Goal: Task Accomplishment & Management: Understand process/instructions

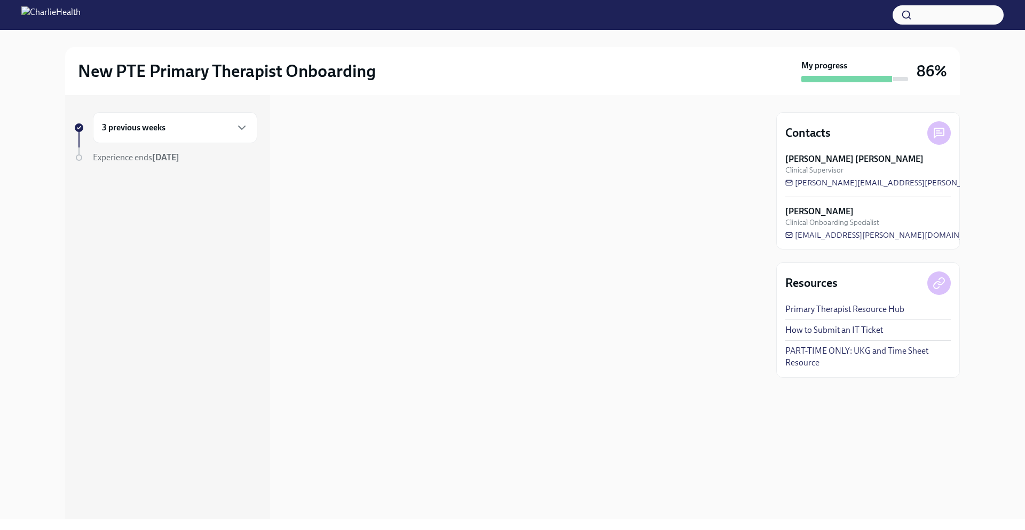
click at [516, 351] on div at bounding box center [523, 307] width 481 height 424
click at [165, 118] on div "3 previous weeks" at bounding box center [175, 127] width 165 height 31
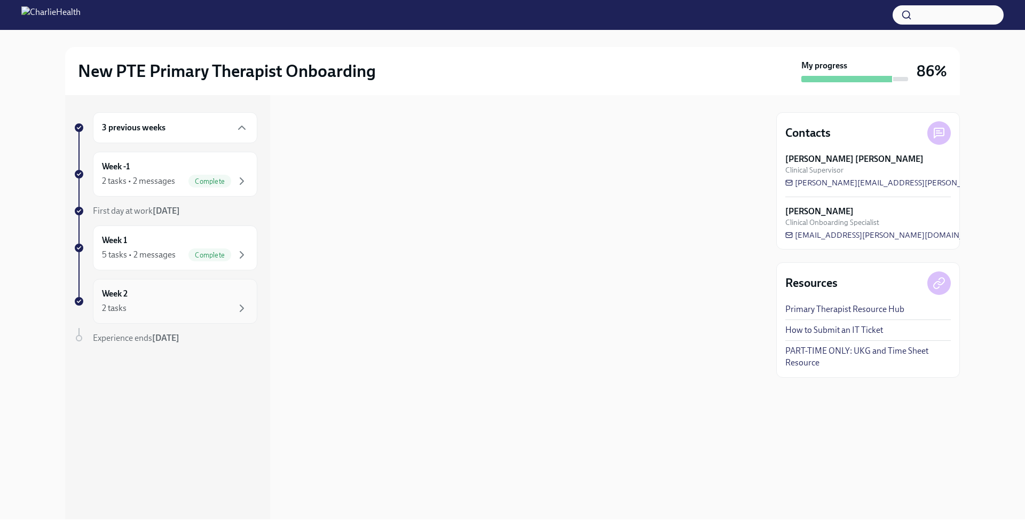
click at [155, 311] on div "2 tasks" at bounding box center [175, 308] width 146 height 13
click at [393, 159] on h6 "Clinical Onboarding: Week 2" at bounding box center [520, 162] width 378 height 12
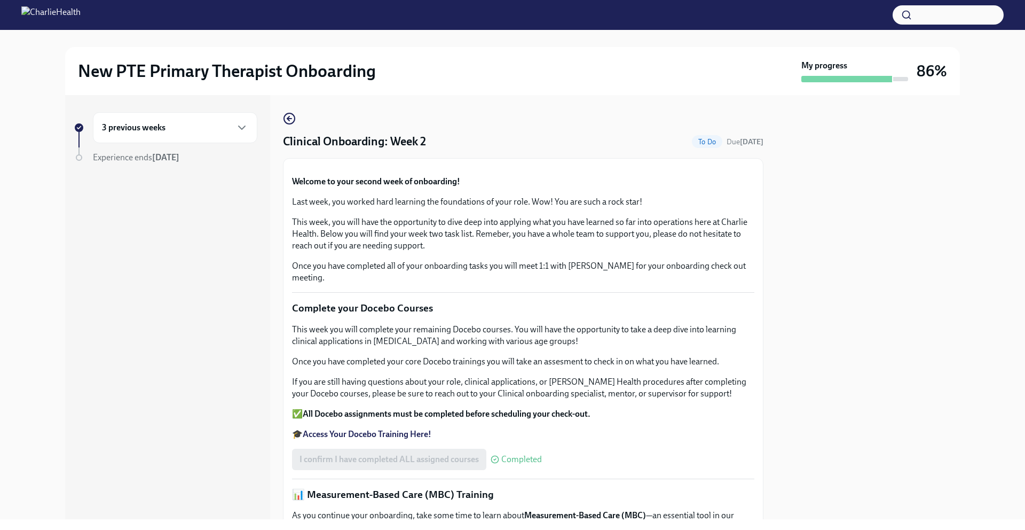
click at [263, 296] on div "3 previous weeks Experience ends Nov 1st" at bounding box center [167, 307] width 205 height 424
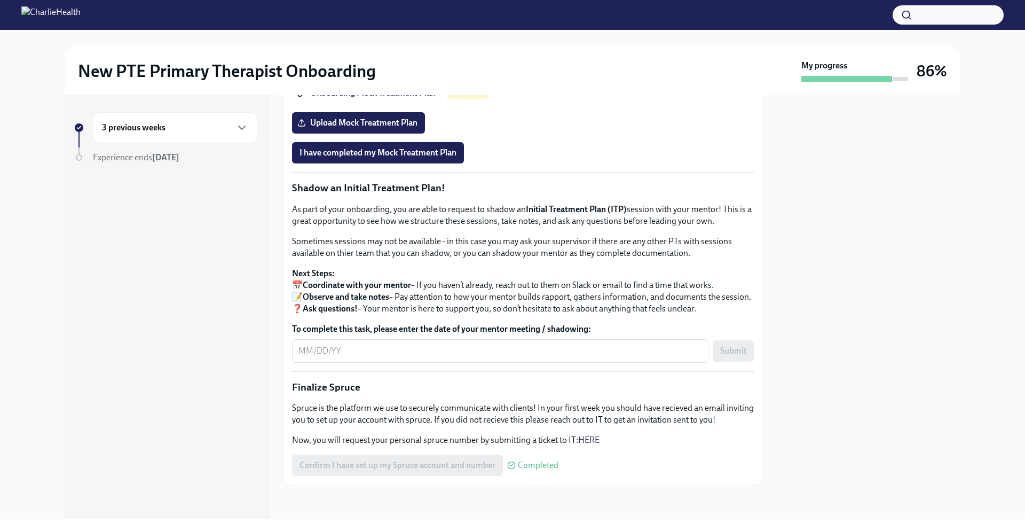
scroll to position [773, 0]
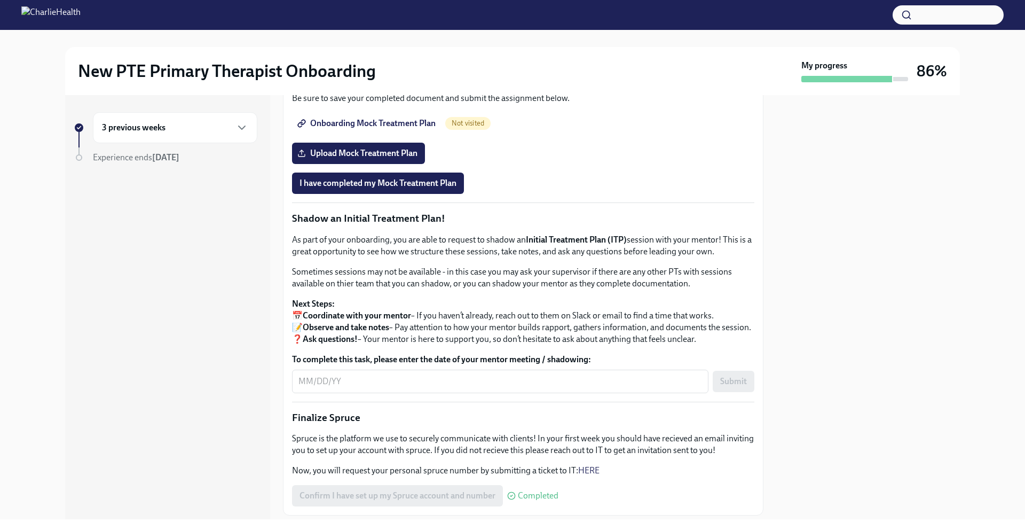
click at [379, 129] on span "Onboarding Mock Treatment Plan" at bounding box center [368, 123] width 136 height 11
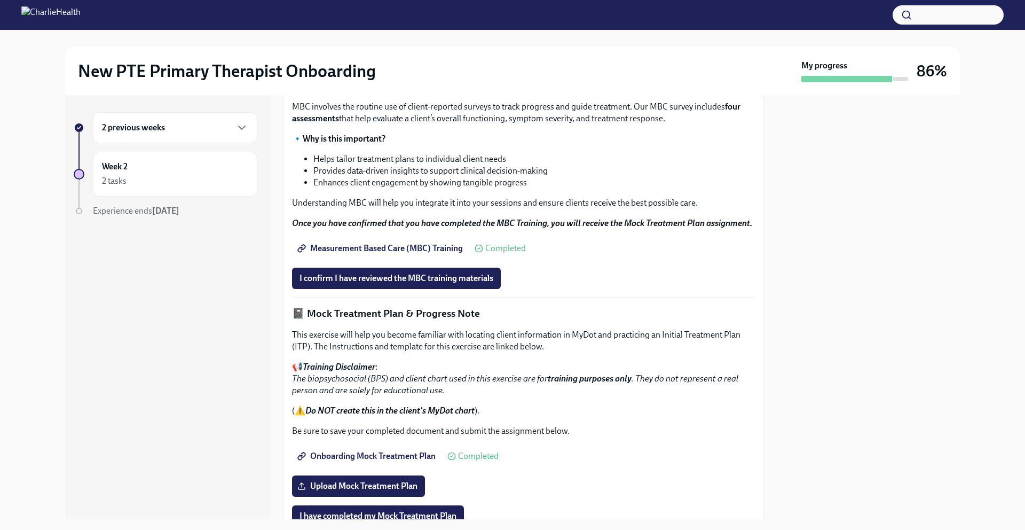
scroll to position [441, 0]
click at [421, 253] on span "Measurement Based Care (MBC) Training" at bounding box center [381, 247] width 163 height 11
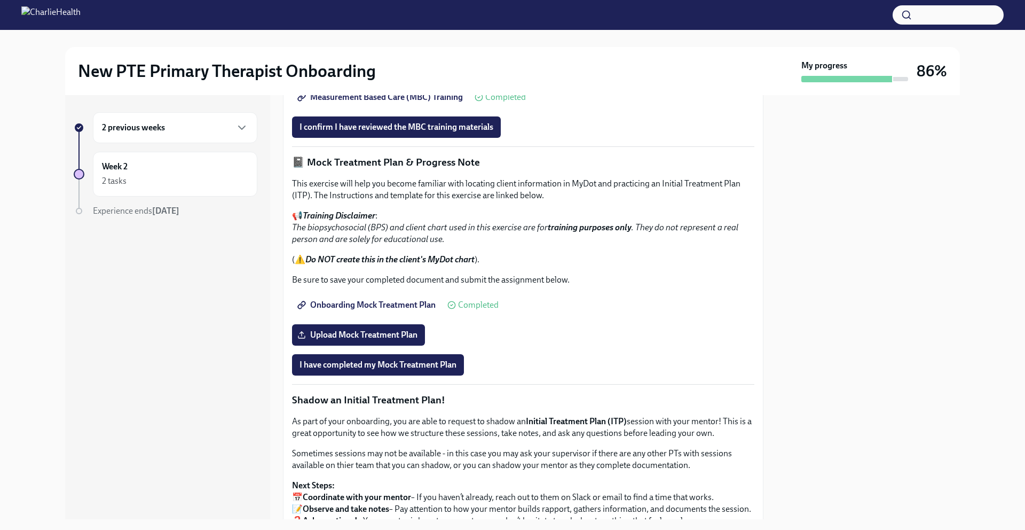
scroll to position [555, 0]
